Goal: Information Seeking & Learning: Learn about a topic

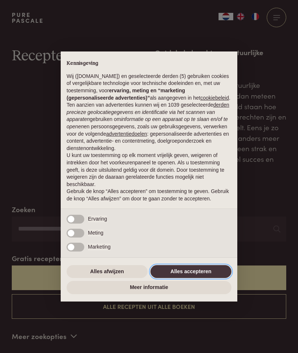
click at [212, 274] on button "Alles accepteren" at bounding box center [190, 271] width 81 height 13
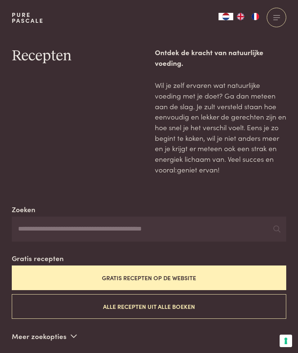
click at [216, 275] on button "Gratis recepten op de website" at bounding box center [149, 278] width 274 height 25
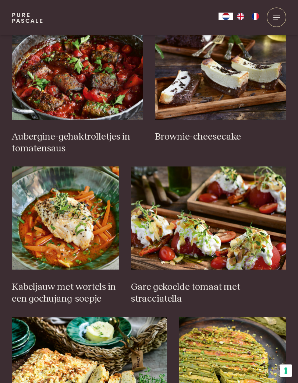
scroll to position [349, 0]
click at [72, 288] on h3 "Kabeljauw met wortels in een gochujang-soepje" at bounding box center [65, 293] width 107 height 24
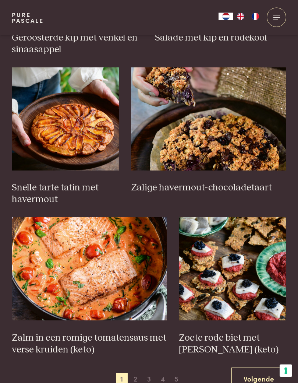
scroll to position [897, 0]
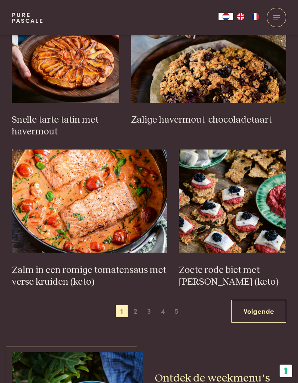
click at [136, 305] on span "2" at bounding box center [135, 311] width 12 height 12
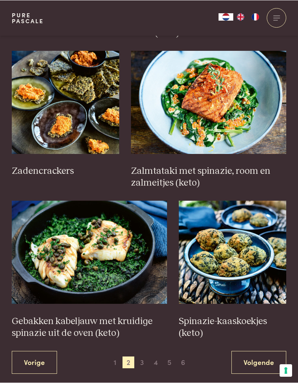
scroll to position [914, 0]
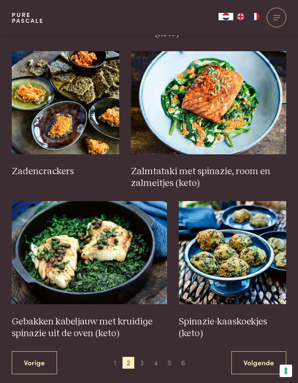
click at [138, 353] on span "3" at bounding box center [142, 362] width 12 height 12
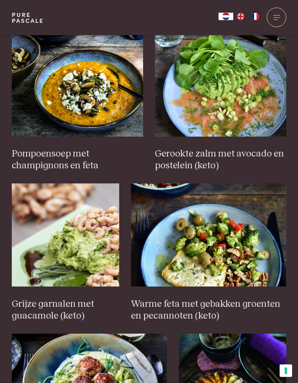
scroll to position [828, 0]
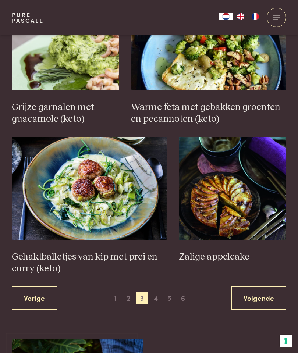
click at [157, 292] on span "4" at bounding box center [156, 298] width 12 height 12
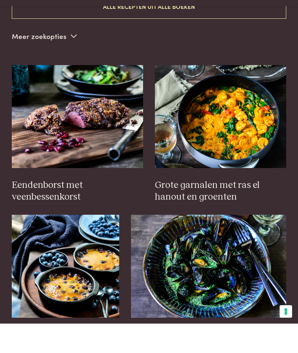
scroll to position [300, 0]
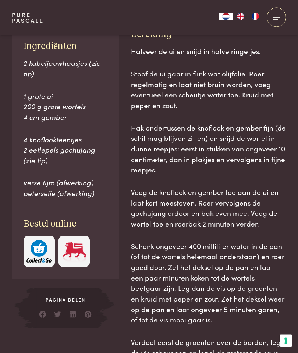
scroll to position [415, 0]
